Goal: Use online tool/utility

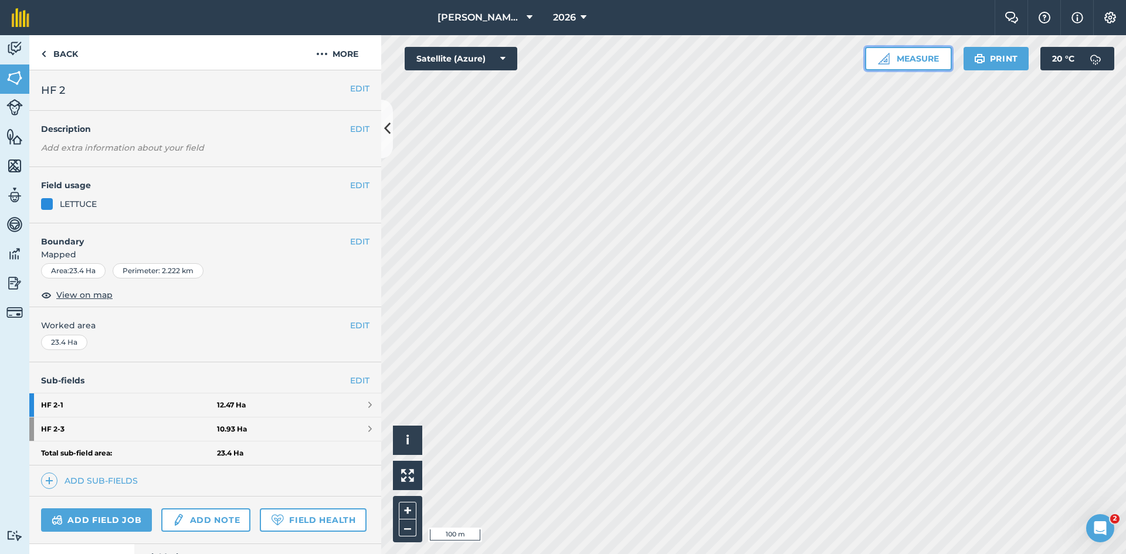
click at [920, 64] on button "Measure" at bounding box center [908, 58] width 87 height 23
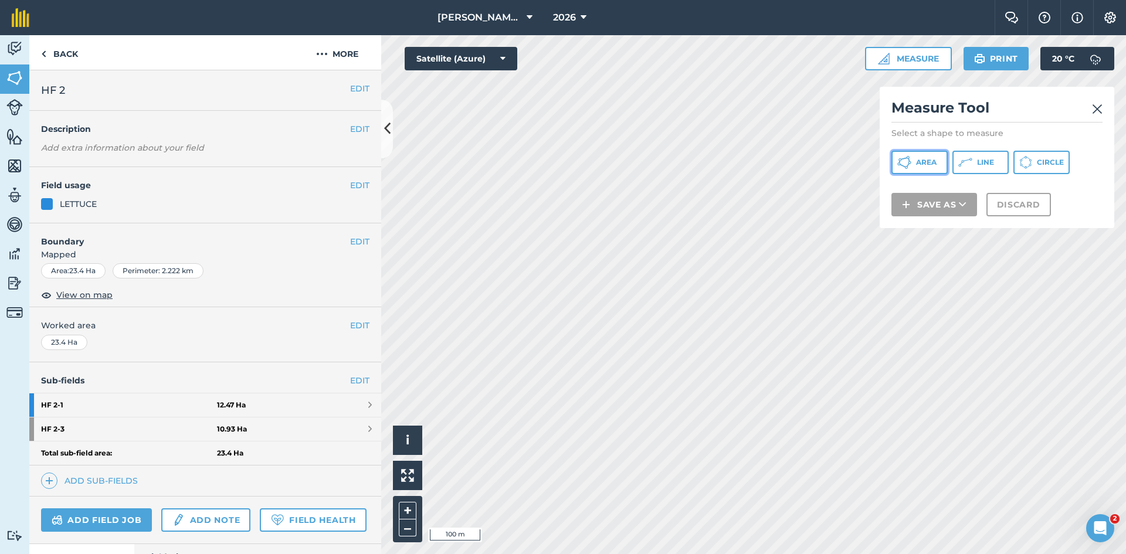
click at [932, 164] on span "Area" at bounding box center [926, 162] width 21 height 9
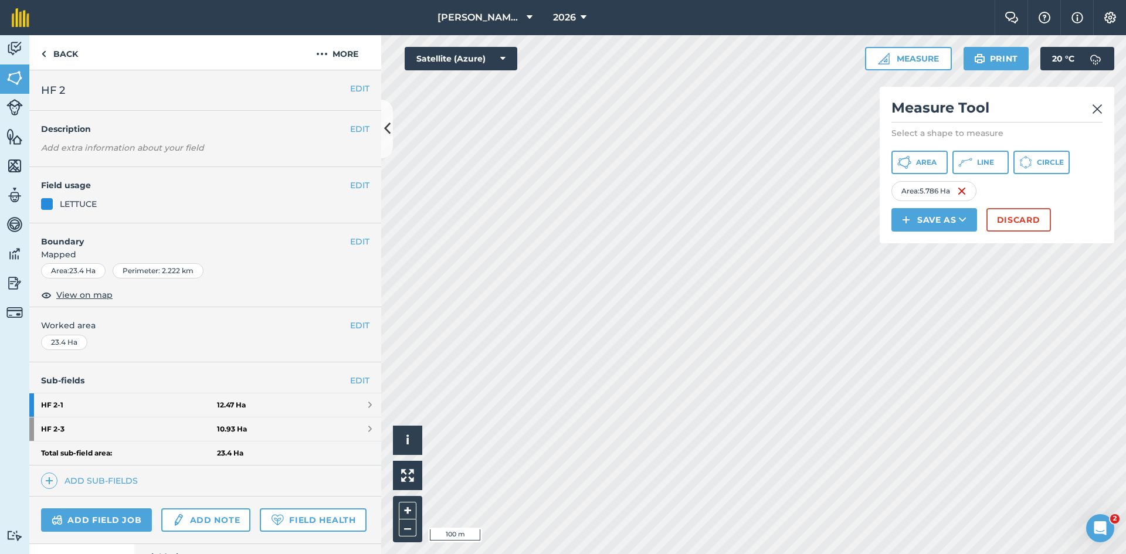
click at [1093, 109] on img at bounding box center [1097, 109] width 11 height 14
